Goal: Information Seeking & Learning: Learn about a topic

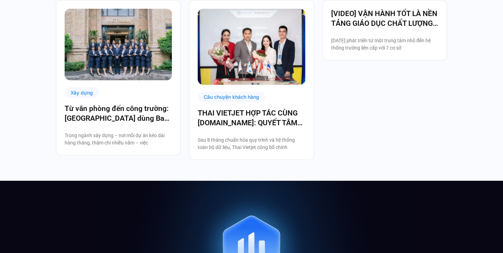
scroll to position [1500, 0]
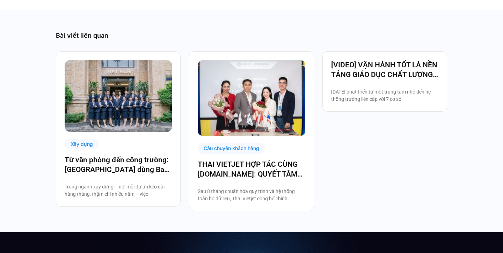
scroll to position [1770, 0]
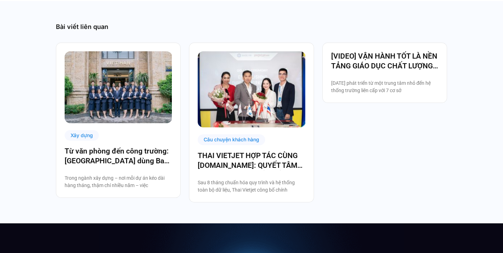
scroll to position [829, 0]
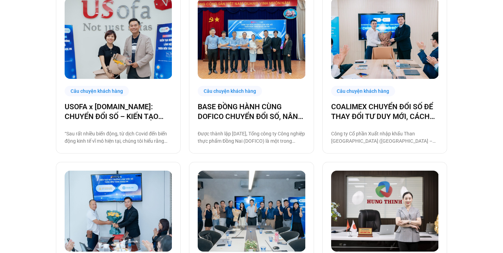
scroll to position [202, 0]
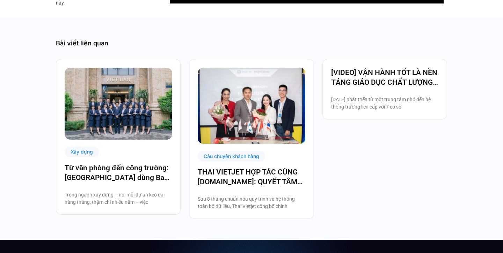
scroll to position [820, 0]
